Goal: Find specific page/section: Find specific page/section

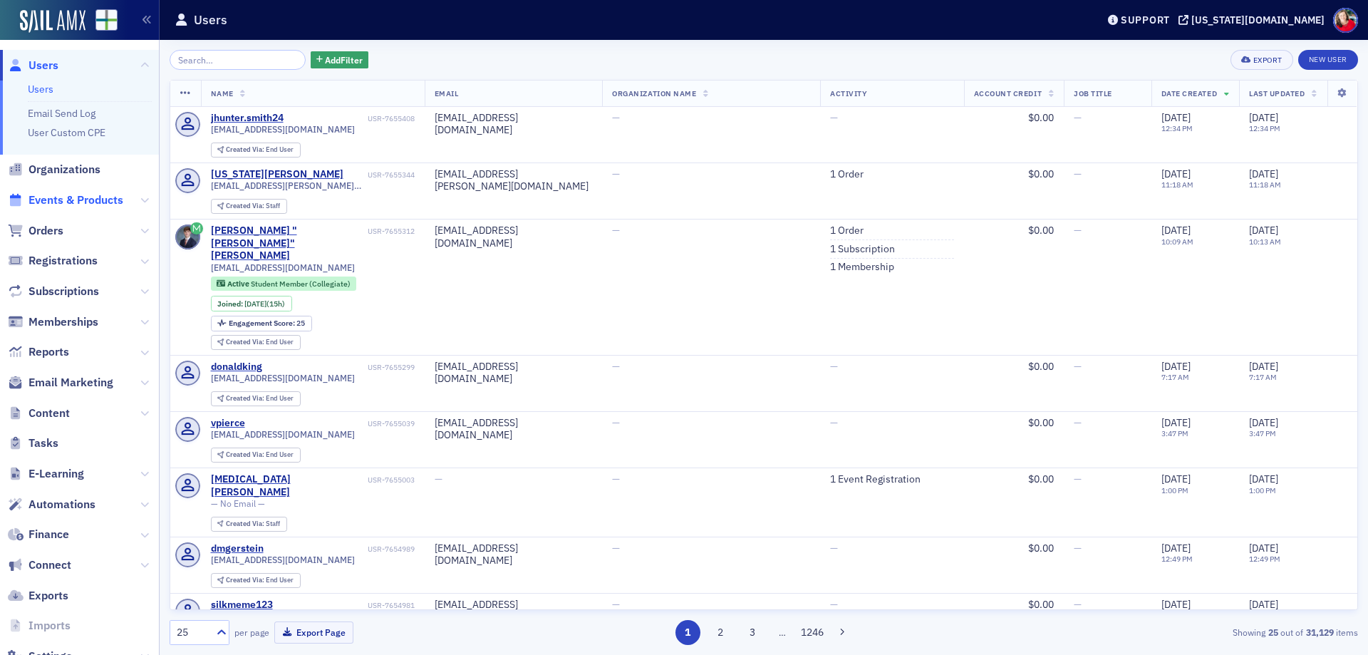
click at [68, 197] on span "Events & Products" at bounding box center [76, 200] width 95 height 16
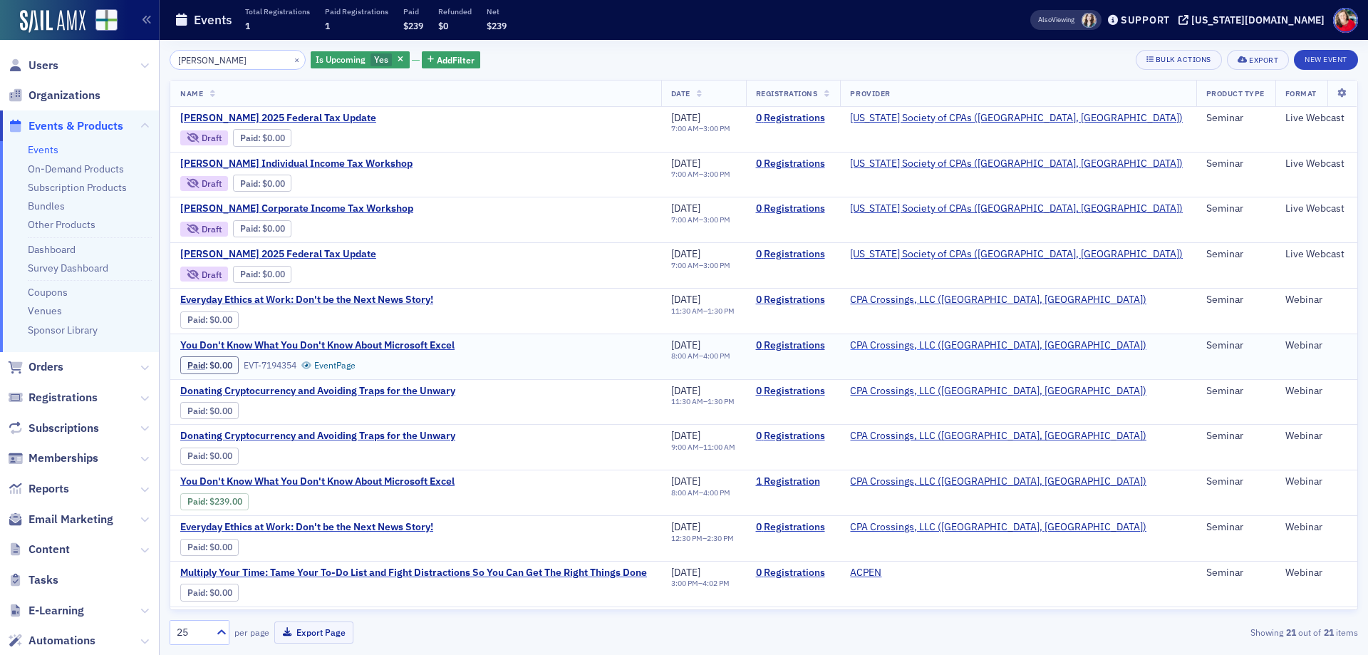
type input "[PERSON_NAME]"
click at [56, 128] on span "Events & Products" at bounding box center [76, 126] width 95 height 16
click at [291, 61] on button "×" at bounding box center [297, 59] width 13 height 13
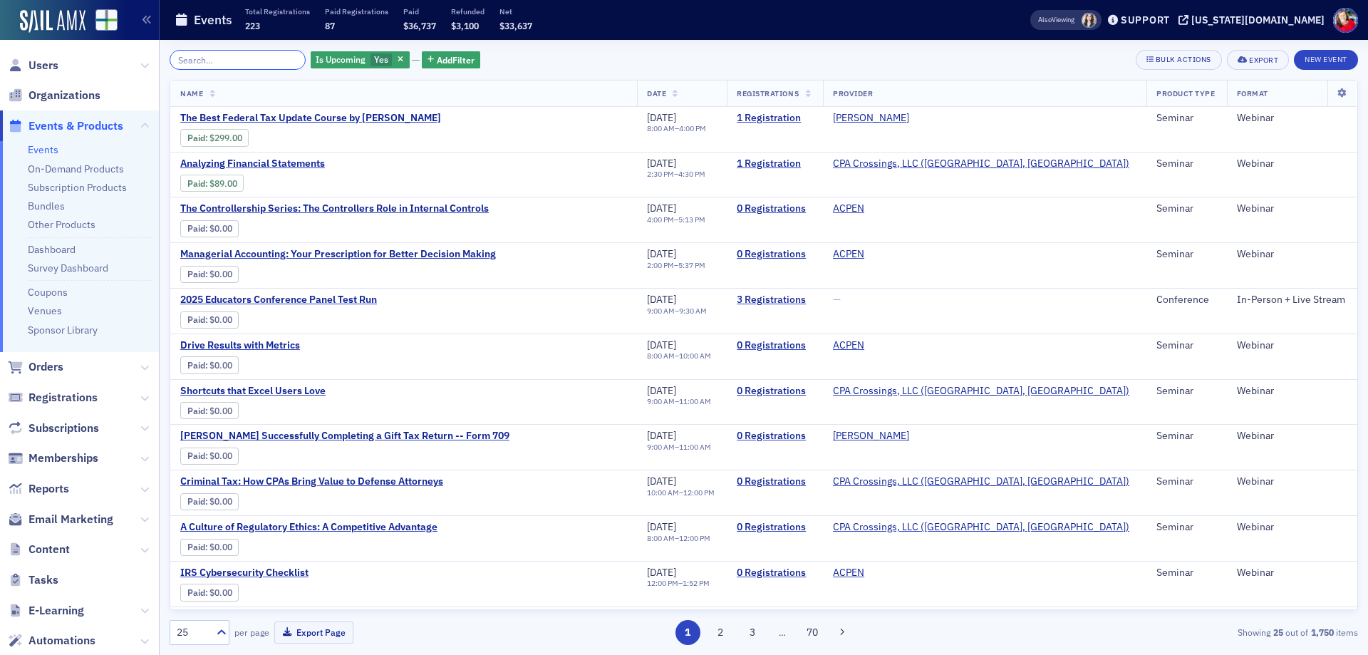
click at [212, 63] on input "search" at bounding box center [238, 60] width 136 height 20
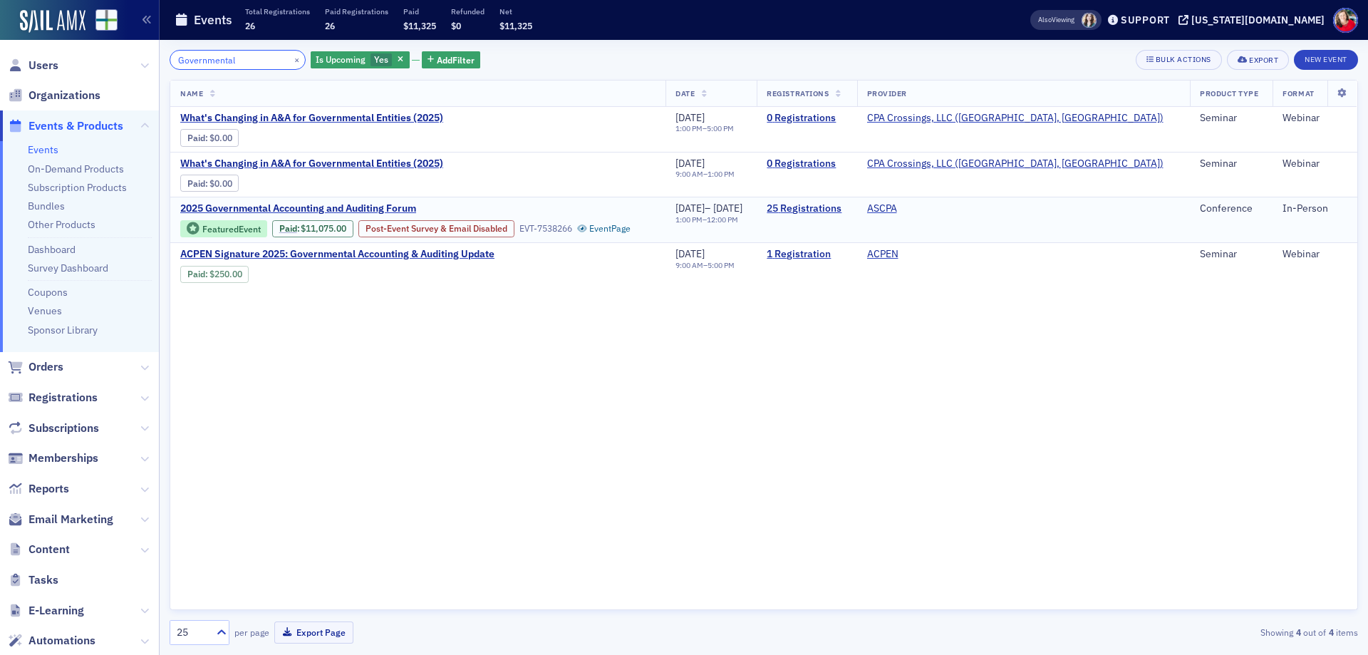
type input "Governmental"
click at [239, 227] on div "Featured Event" at bounding box center [231, 229] width 58 height 8
click at [393, 207] on span "2025 Governmental Accounting and Auditing Forum" at bounding box center [299, 208] width 239 height 13
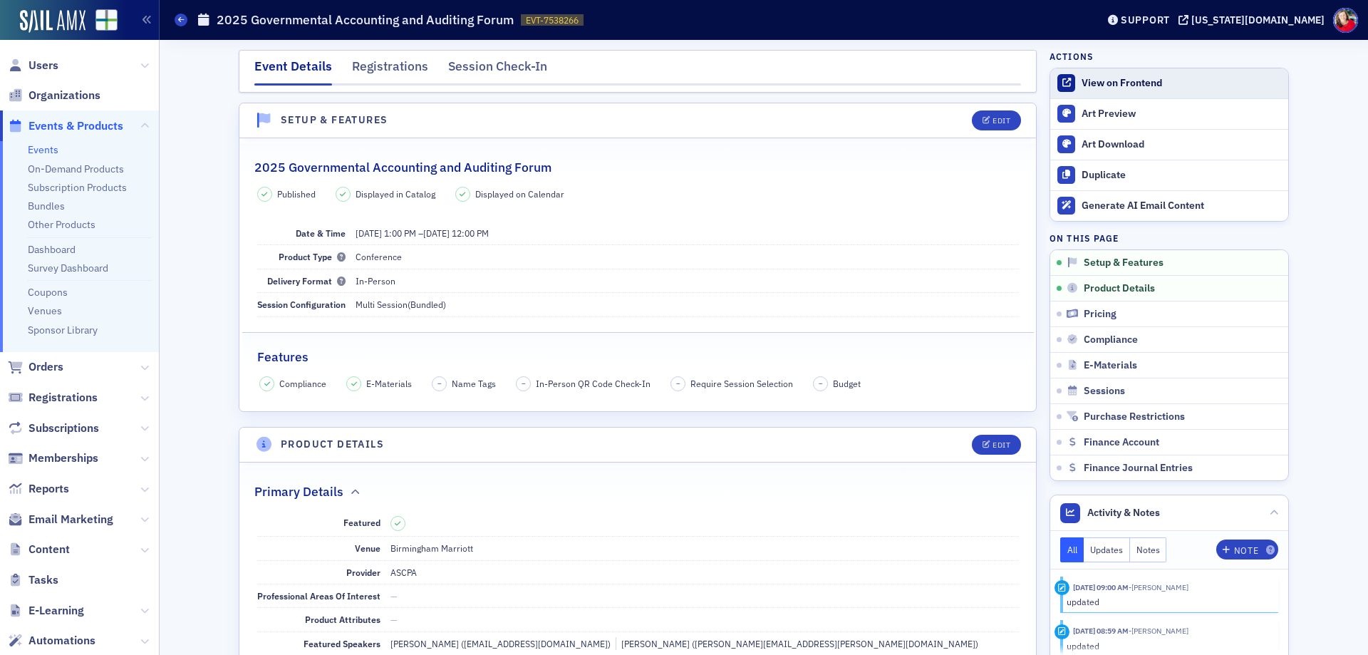
click at [1160, 78] on div "View on Frontend" at bounding box center [1182, 83] width 200 height 13
